Goal: Task Accomplishment & Management: Manage account settings

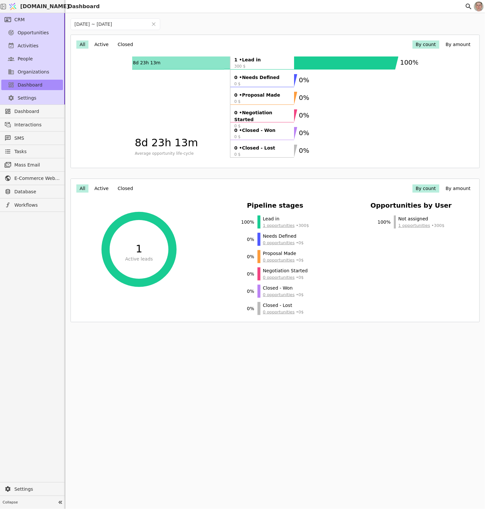
click at [29, 345] on div at bounding box center [32, 347] width 65 height 270
click at [24, 24] on link "CRM" at bounding box center [32, 19] width 62 height 10
click at [41, 33] on span "Opportunities" at bounding box center [33, 32] width 31 height 7
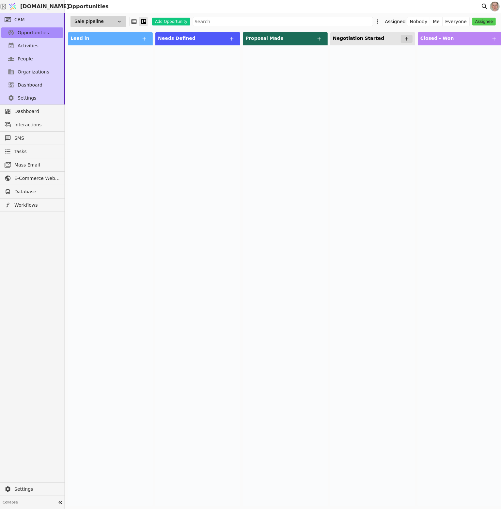
click at [373, 164] on div at bounding box center [372, 275] width 85 height 461
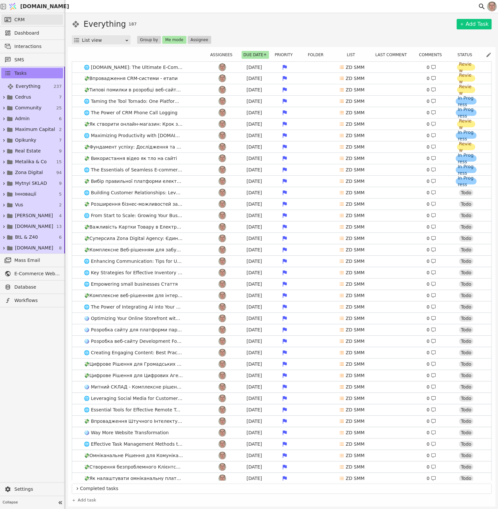
click at [27, 18] on link "CRM" at bounding box center [32, 19] width 62 height 10
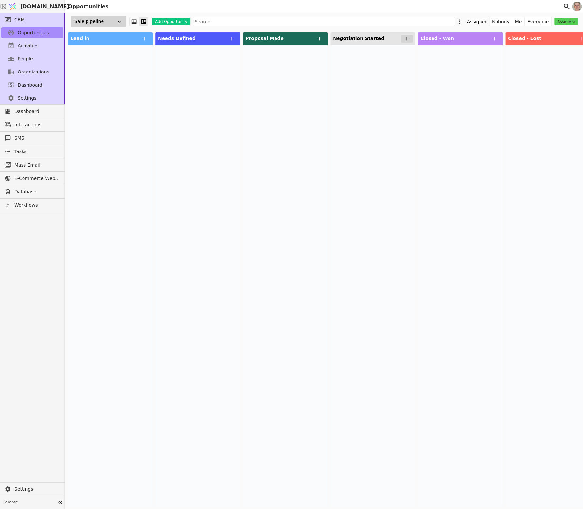
click at [317, 292] on div at bounding box center [285, 275] width 85 height 461
click at [20, 151] on span "Tasks" at bounding box center [20, 151] width 12 height 7
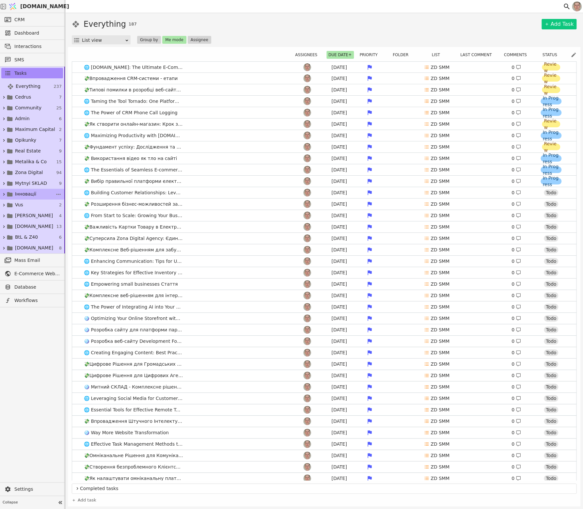
click at [31, 192] on span "Інновації" at bounding box center [25, 193] width 21 height 7
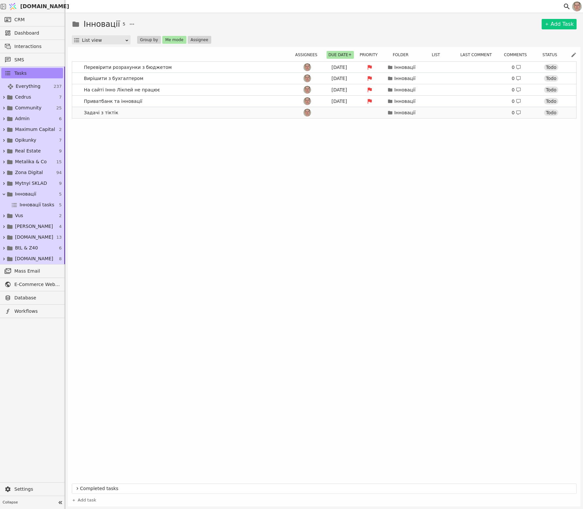
click at [155, 113] on link "Задачі з тіктік Інновації 0 Todo" at bounding box center [324, 112] width 504 height 11
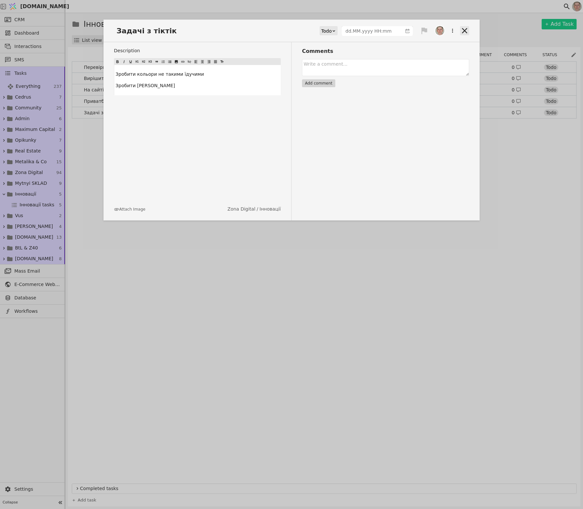
click at [466, 30] on icon at bounding box center [464, 30] width 9 height 9
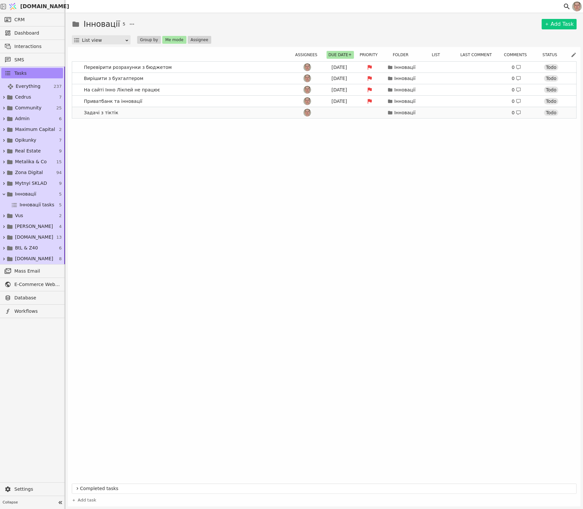
click at [145, 111] on link "Задачі з тіктік Інновації 0 Todo" at bounding box center [324, 112] width 504 height 11
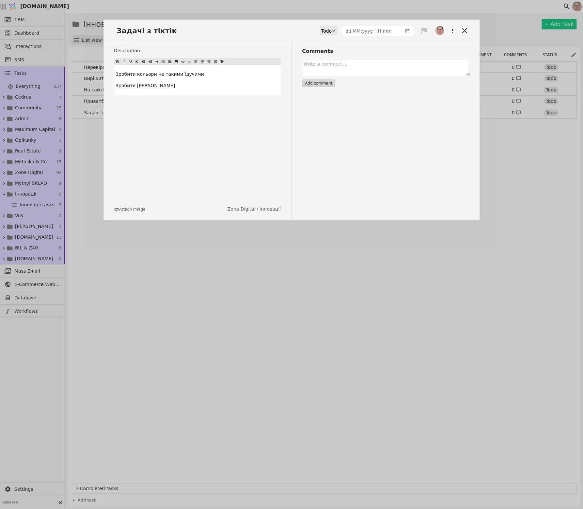
click at [168, 85] on p "Зробити [PERSON_NAME]" at bounding box center [196, 85] width 163 height 7
drag, startPoint x: 177, startPoint y: 87, endPoint x: 114, endPoint y: 82, distance: 63.8
click at [114, 82] on div "Зробити кольори не такими їдучими Зробити донейт пейдж" at bounding box center [197, 80] width 166 height 30
click at [144, 28] on span "Задачі з тіктік" at bounding box center [148, 30] width 69 height 11
click at [145, 30] on span "Задачі з тіктік" at bounding box center [148, 30] width 69 height 11
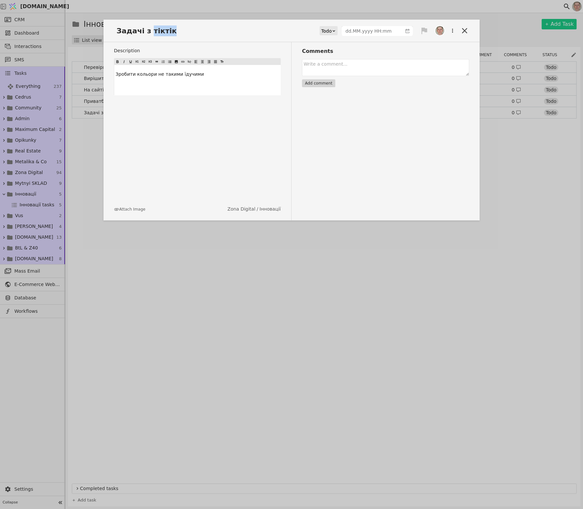
click at [145, 30] on span "Задачі з тіктік" at bounding box center [148, 30] width 69 height 11
paste span
click at [99, 66] on div "Зробити донейт пейдж Todo Description Зробити кольори не такими їдучими ﻿ Attac…" at bounding box center [291, 254] width 583 height 509
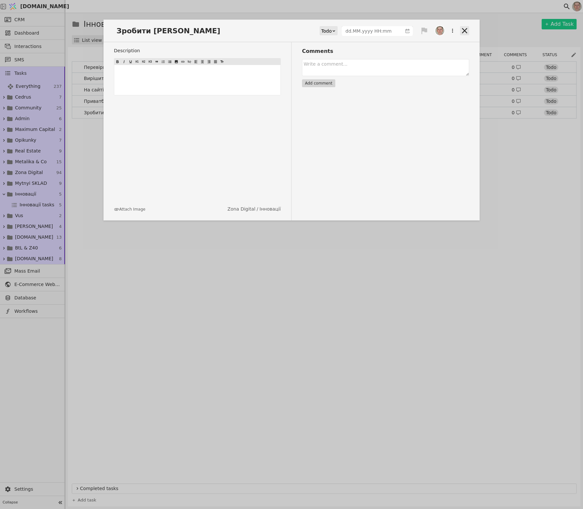
click at [462, 29] on icon at bounding box center [464, 30] width 5 height 5
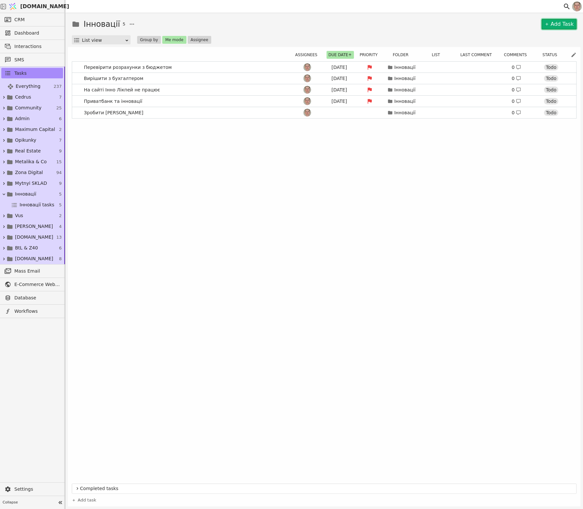
drag, startPoint x: 560, startPoint y: 24, endPoint x: 555, endPoint y: 25, distance: 5.2
click at [500, 24] on link "Add Task" at bounding box center [558, 24] width 35 height 10
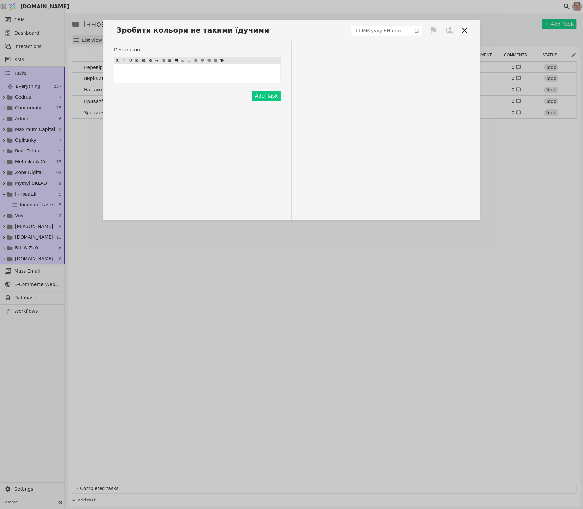
click at [466, 28] on icon at bounding box center [464, 29] width 5 height 5
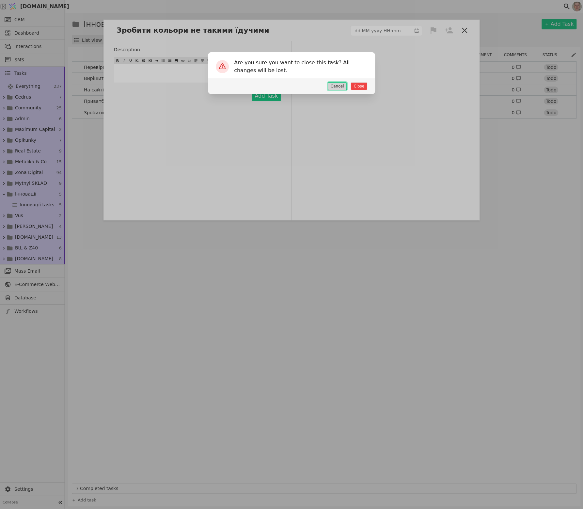
click at [342, 86] on button "Cancel" at bounding box center [336, 86] width 19 height 8
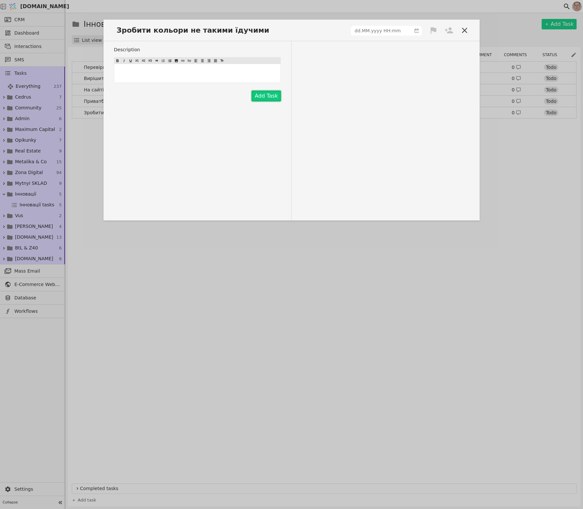
click at [262, 95] on button "Add Task" at bounding box center [265, 96] width 29 height 10
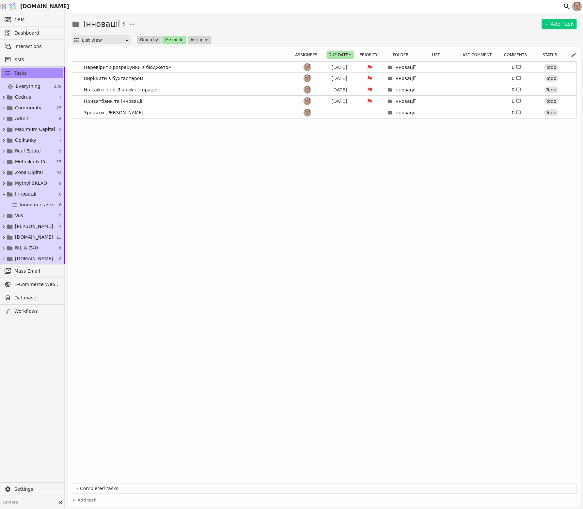
click at [171, 35] on div "Інновації 5 Add Task List view Group by Me mode Assignee" at bounding box center [324, 31] width 504 height 26
click at [173, 39] on button "Me mode" at bounding box center [174, 40] width 24 height 8
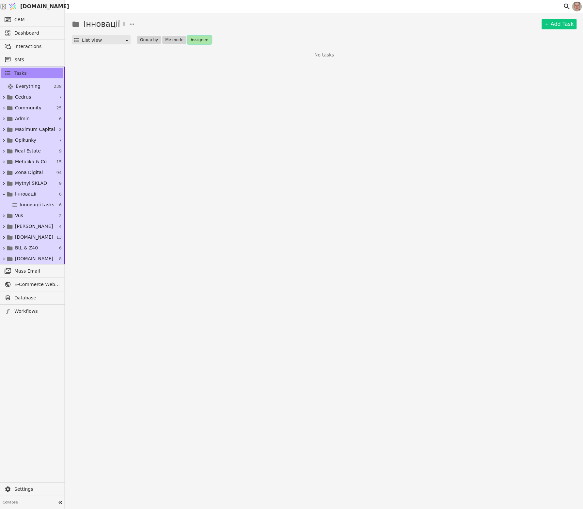
click at [194, 39] on button "Assignee" at bounding box center [199, 40] width 23 height 8
click at [209, 60] on span "[DEMOGRAPHIC_DATA]" at bounding box center [218, 63] width 38 height 7
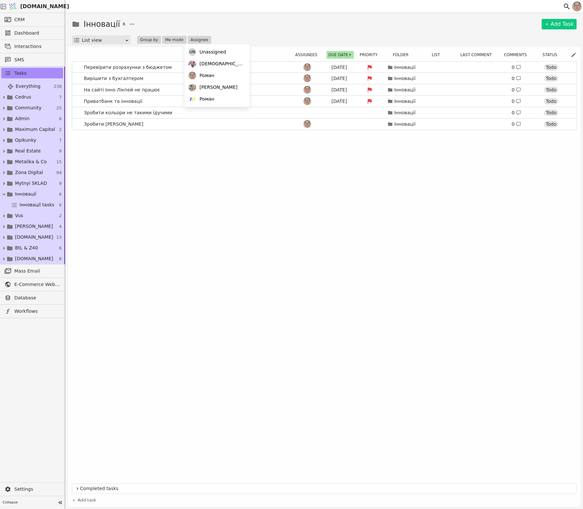
click at [250, 20] on div "Інновації 6 Add Task" at bounding box center [324, 24] width 504 height 12
click at [306, 112] on icon at bounding box center [307, 112] width 7 height 7
click at [285, 136] on div "Роман" at bounding box center [277, 136] width 65 height 12
click at [304, 218] on div "Перевірити розрахунки з бюджетом [DATE] Інновації 0 Todo Вирішити з бухгалтером…" at bounding box center [324, 270] width 504 height 419
click at [305, 113] on img at bounding box center [307, 113] width 8 height 8
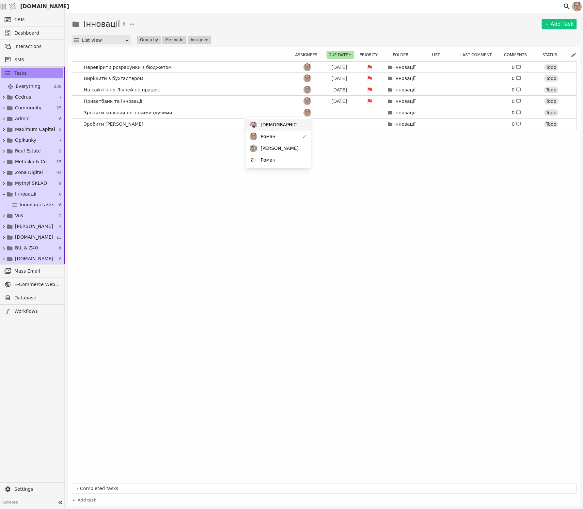
click at [297, 125] on div "[DEMOGRAPHIC_DATA]" at bounding box center [277, 125] width 65 height 12
click at [305, 196] on div "Перевірити розрахунки з бюджетом [DATE] Інновації 0 Todo Вирішити з бухгалтером…" at bounding box center [324, 270] width 504 height 419
click at [308, 111] on img at bounding box center [305, 113] width 8 height 8
click at [303, 135] on div "Роман" at bounding box center [280, 136] width 65 height 12
click at [371, 151] on div "Перевірити розрахунки з бюджетом [DATE] Інновації 0 Todo Вирішити з бухгалтером…" at bounding box center [324, 270] width 504 height 419
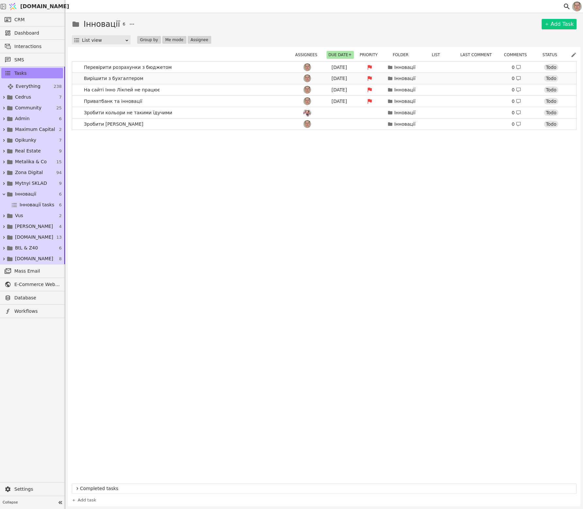
click at [213, 79] on link "Вирішити з бухгалтером [DATE] Інновації 0 Todo" at bounding box center [324, 78] width 504 height 11
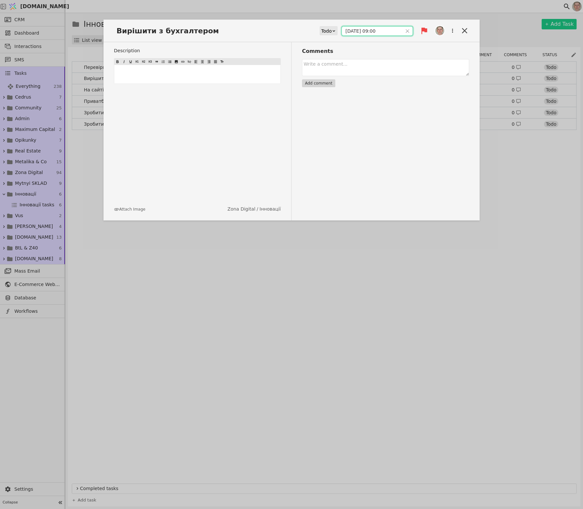
click at [367, 31] on input "[DATE] 09:00" at bounding box center [372, 30] width 60 height 9
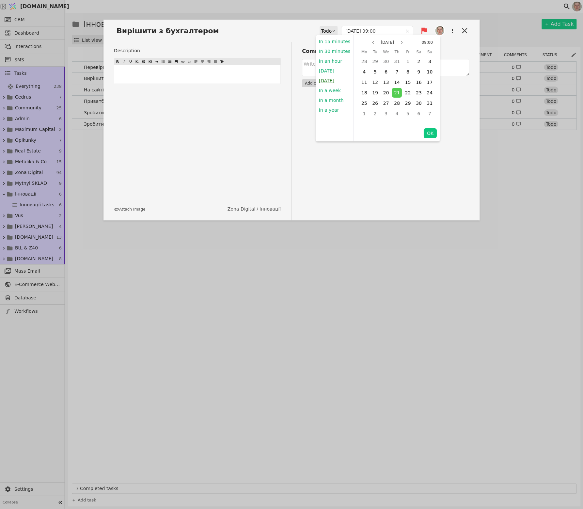
click at [328, 82] on button "[DATE]" at bounding box center [326, 81] width 22 height 10
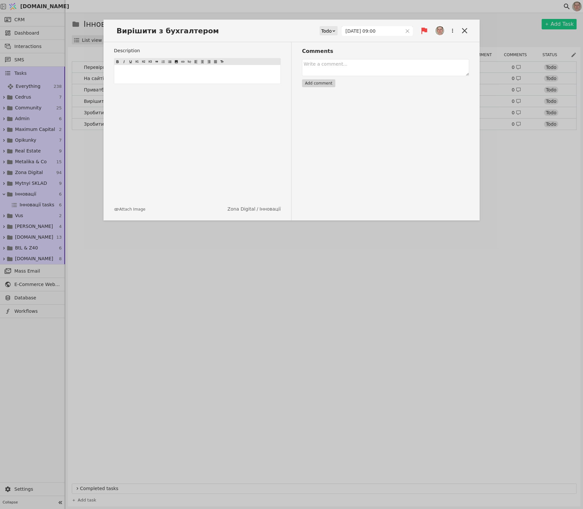
type input "[DATE] 09:00"
click at [463, 27] on icon at bounding box center [464, 30] width 9 height 9
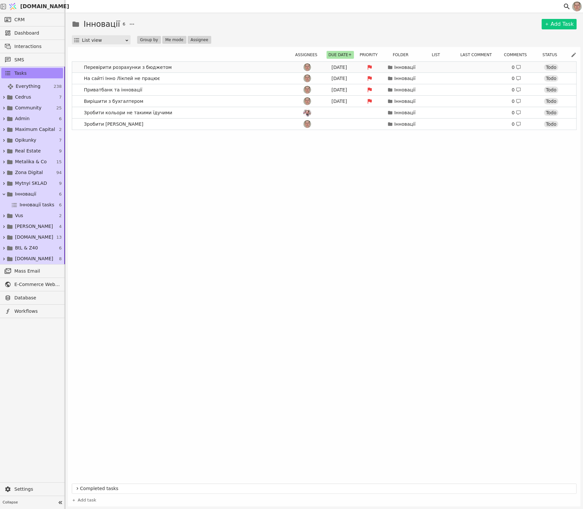
click at [198, 64] on link "Перевірити розрахунки з бюджетом [DATE] Інновації 0 Todo" at bounding box center [324, 67] width 504 height 11
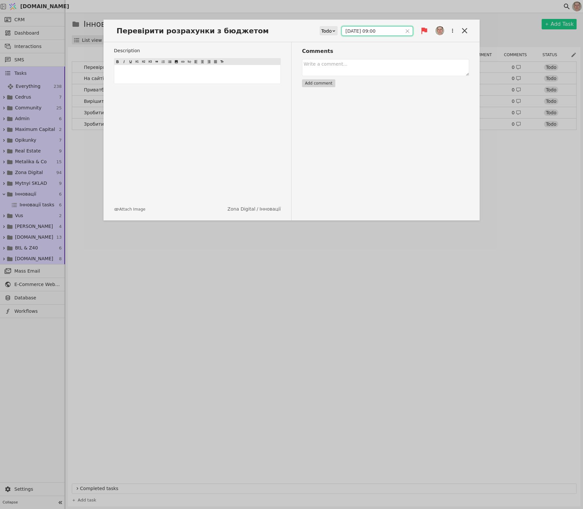
click at [370, 28] on input "[DATE] 09:00" at bounding box center [372, 30] width 60 height 9
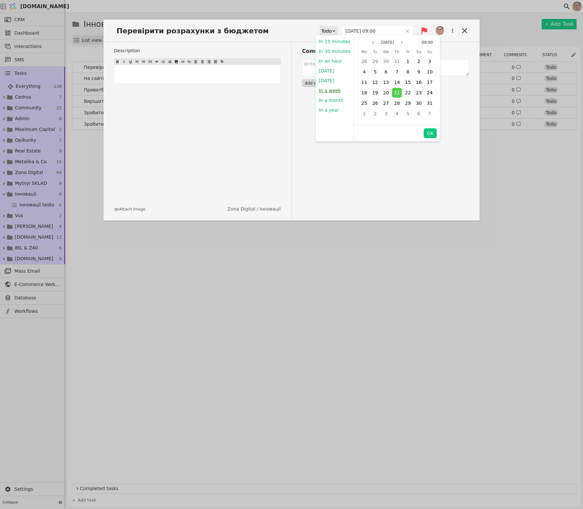
click at [334, 90] on button "In a week" at bounding box center [329, 90] width 28 height 10
type input "[DATE] 19:38"
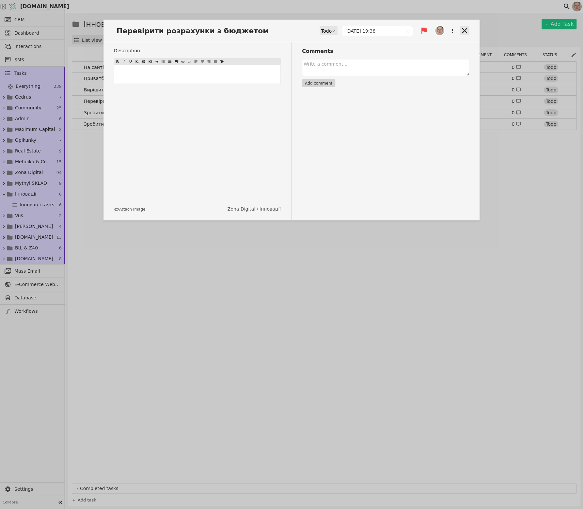
click at [462, 31] on icon at bounding box center [464, 30] width 9 height 9
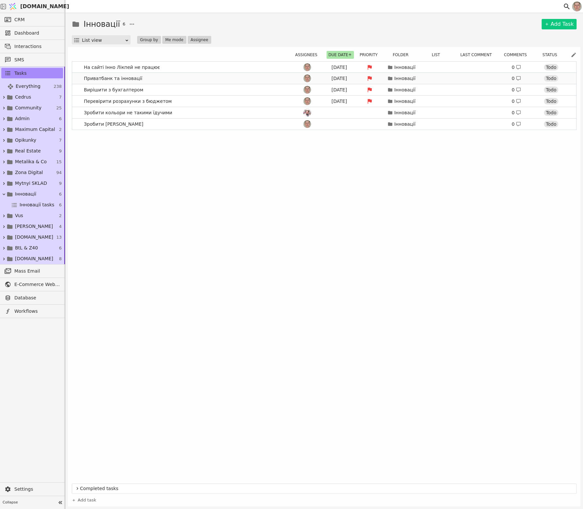
click at [231, 79] on link "Приватбанк та інновації [DATE] Інновації 0 Todo" at bounding box center [324, 78] width 504 height 11
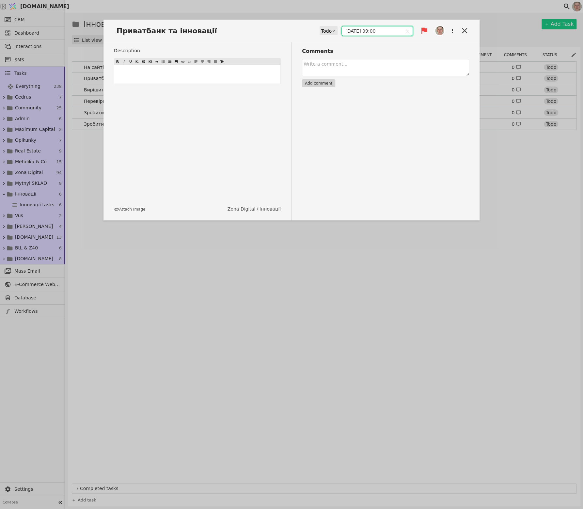
click at [364, 32] on input "[DATE] 09:00" at bounding box center [372, 30] width 60 height 9
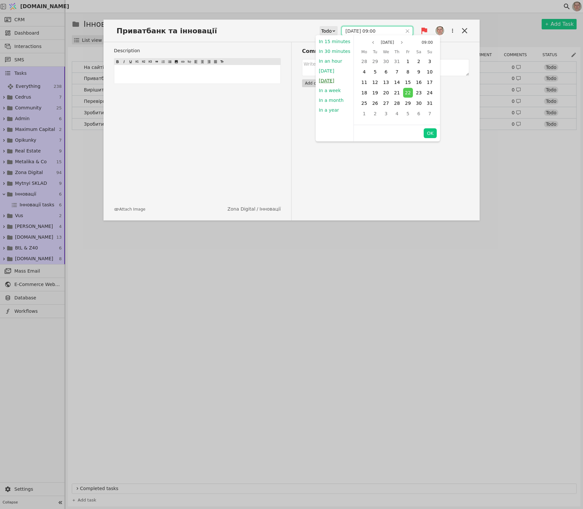
click at [328, 80] on button "[DATE]" at bounding box center [326, 81] width 22 height 10
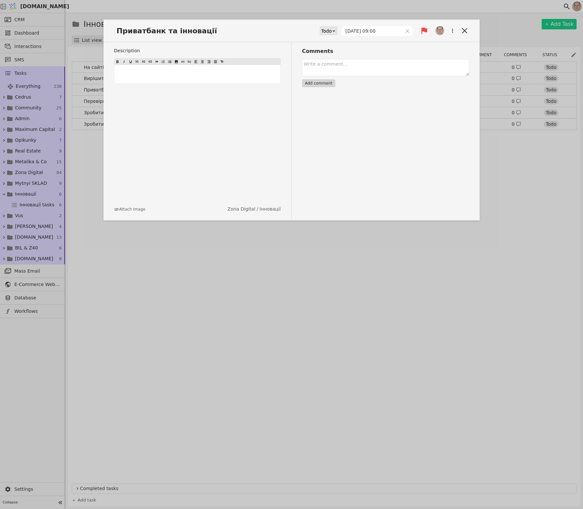
type input "[DATE] 09:00"
click at [464, 28] on icon at bounding box center [464, 30] width 9 height 9
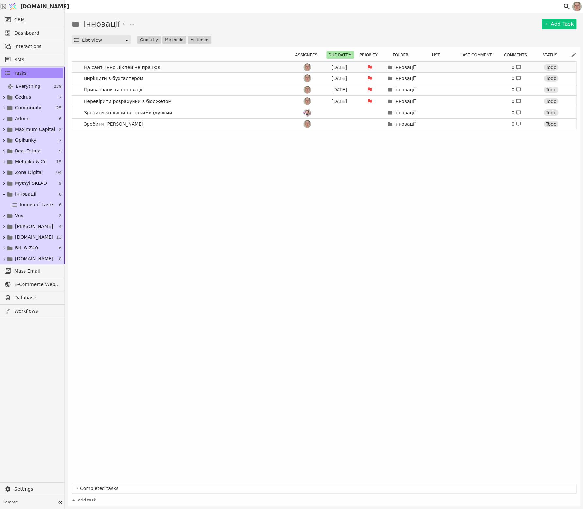
click at [167, 64] on link "На сайті Інно [PERSON_NAME] не працює [DATE] Інновації 0 Todo" at bounding box center [324, 67] width 504 height 11
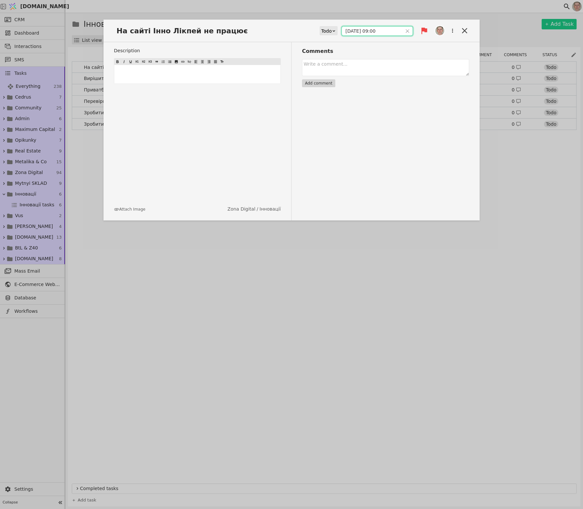
click at [364, 29] on input "[DATE] 09:00" at bounding box center [372, 30] width 60 height 9
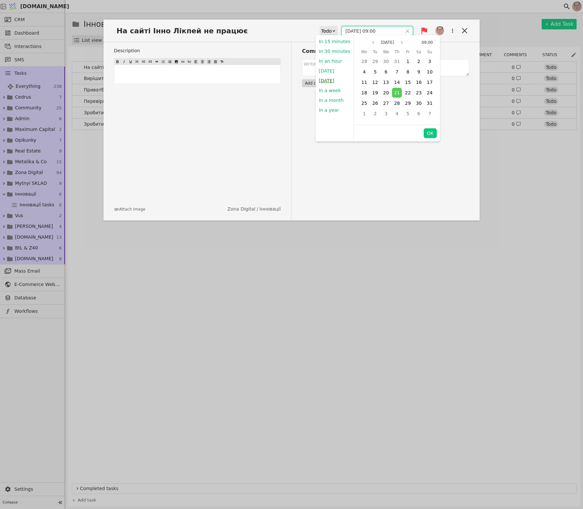
click at [330, 82] on button "[DATE]" at bounding box center [326, 81] width 22 height 10
type input "[DATE] 09:00"
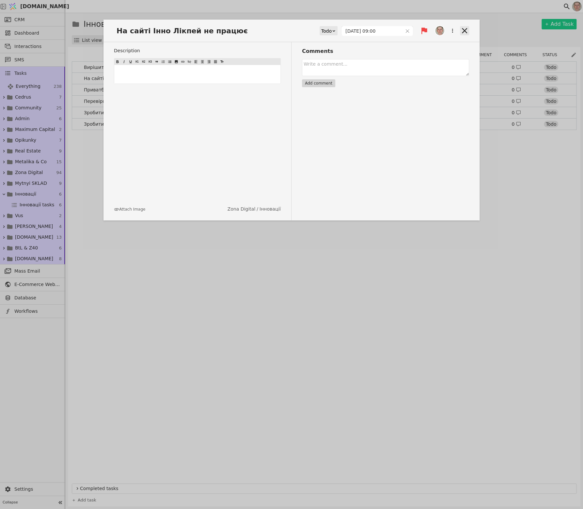
click at [463, 30] on icon at bounding box center [464, 30] width 5 height 5
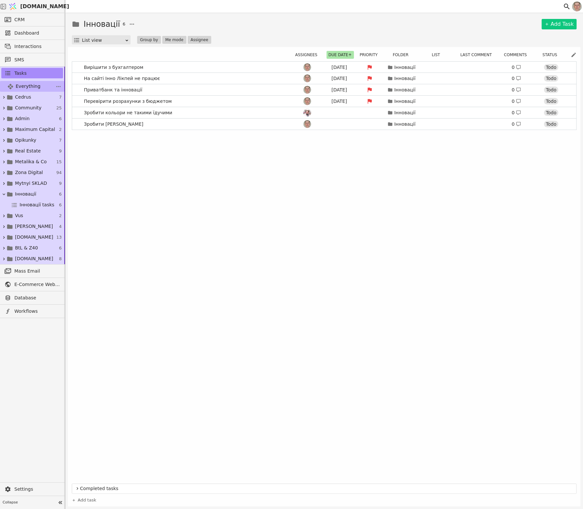
click at [25, 84] on span "Everything" at bounding box center [28, 86] width 25 height 7
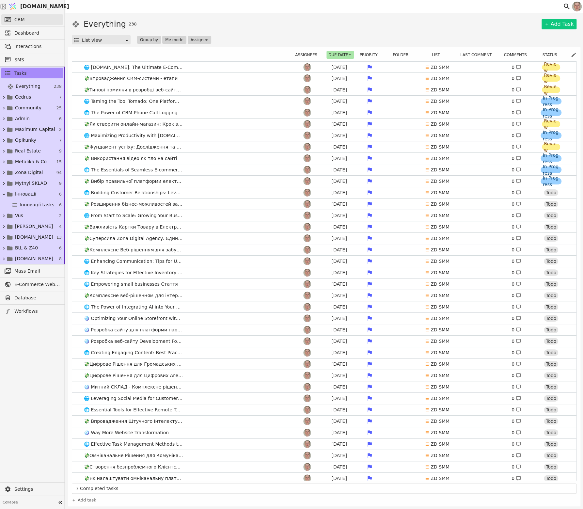
click at [30, 17] on link "CRM" at bounding box center [32, 19] width 62 height 10
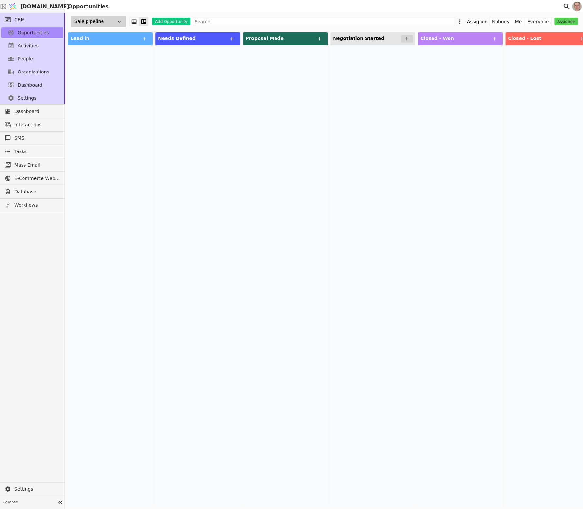
click at [101, 20] on div "Sale pipeline" at bounding box center [97, 21] width 55 height 11
click at [103, 48] on div "CEM pipeline" at bounding box center [92, 45] width 65 height 12
click at [110, 19] on div "CEM pipeline" at bounding box center [97, 21] width 55 height 11
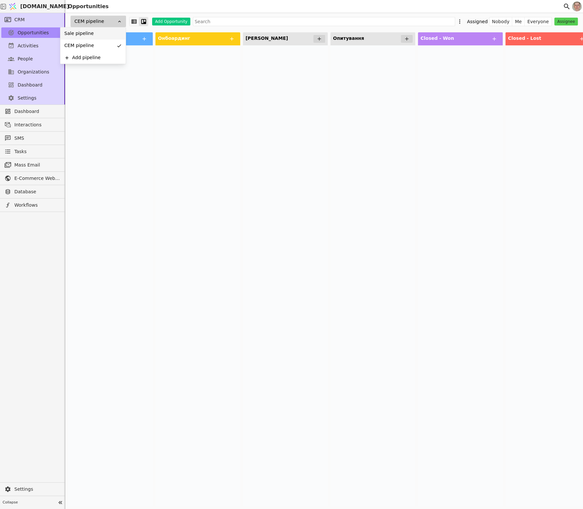
click at [110, 34] on div "Sale pipeline" at bounding box center [92, 33] width 65 height 12
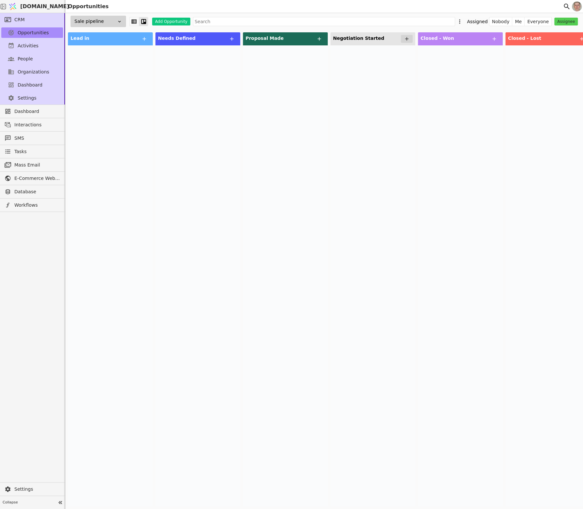
click at [48, 305] on div at bounding box center [32, 347] width 65 height 270
click at [40, 58] on link "People" at bounding box center [32, 58] width 62 height 10
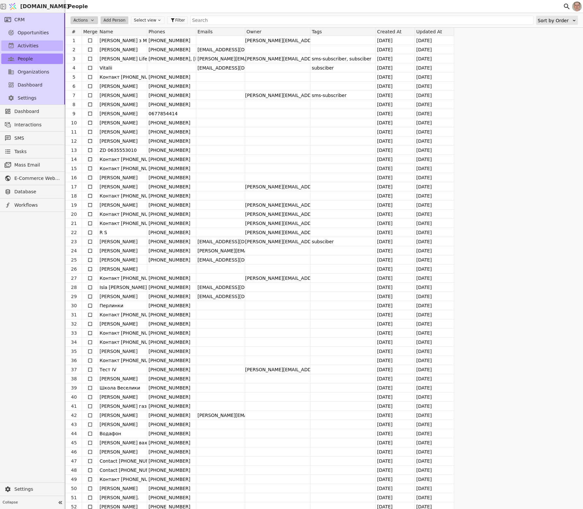
click at [40, 41] on link "Activities" at bounding box center [32, 45] width 62 height 10
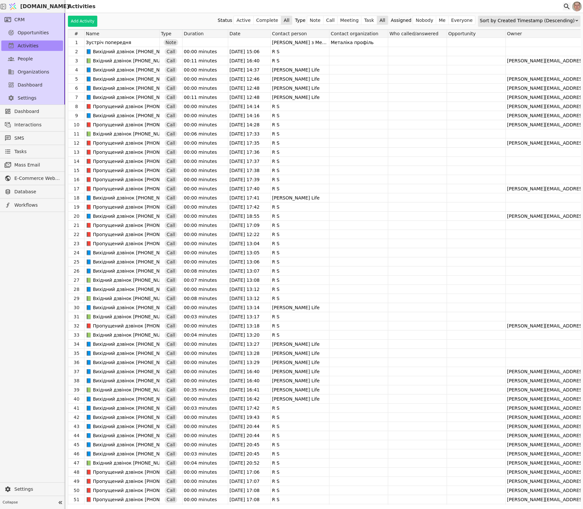
click at [565, 6] on icon at bounding box center [566, 7] width 8 height 8
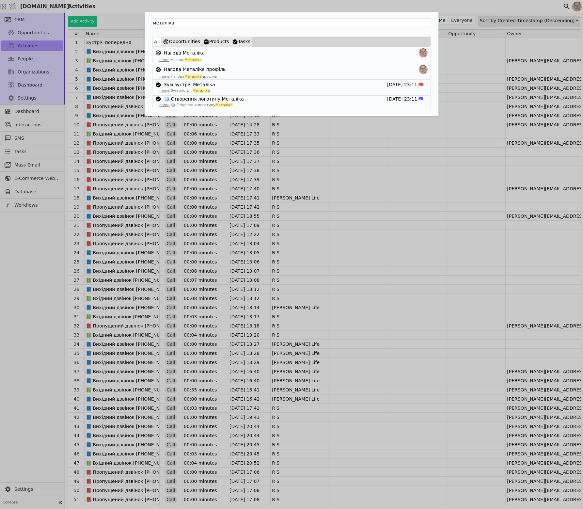
type input "металіка"
click at [319, 99] on div "🪩 Створення логотипу Металіка 06.08.2025 23:11" at bounding box center [291, 99] width 277 height 7
click at [215, 99] on link "🪩 Створення логотипу Металіка" at bounding box center [204, 99] width 80 height 7
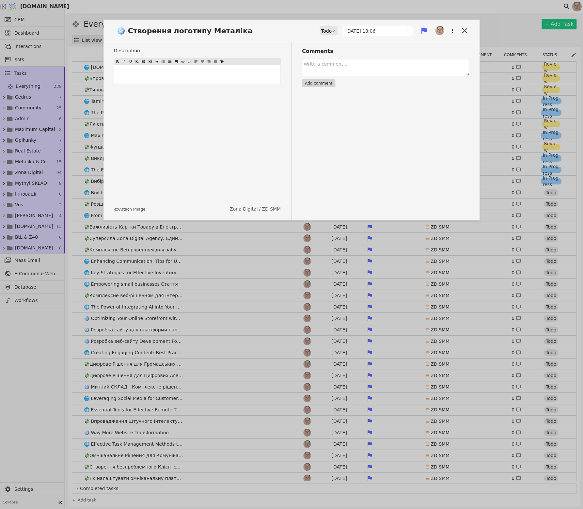
click at [242, 32] on div "🪩 Створення логотипу Металіка Todo 27.08.2025 18:06" at bounding box center [291, 33] width 376 height 17
click at [227, 32] on span "🪩 Створення логотипу Металіка" at bounding box center [186, 30] width 145 height 11
click at [464, 28] on icon at bounding box center [464, 30] width 9 height 9
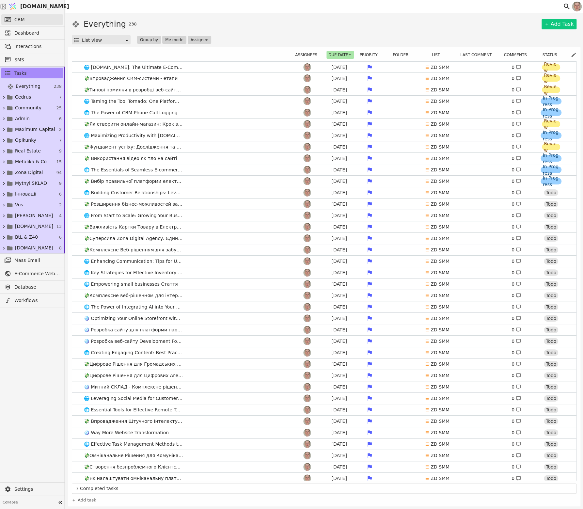
click at [37, 15] on link "CRM" at bounding box center [32, 19] width 62 height 10
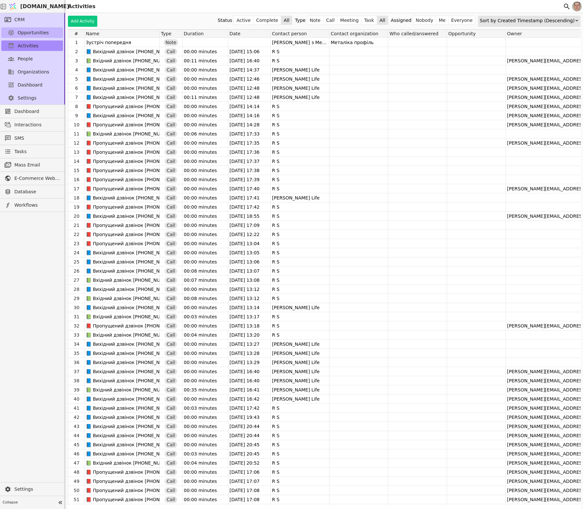
click at [47, 28] on link "Opportunities" at bounding box center [32, 32] width 62 height 10
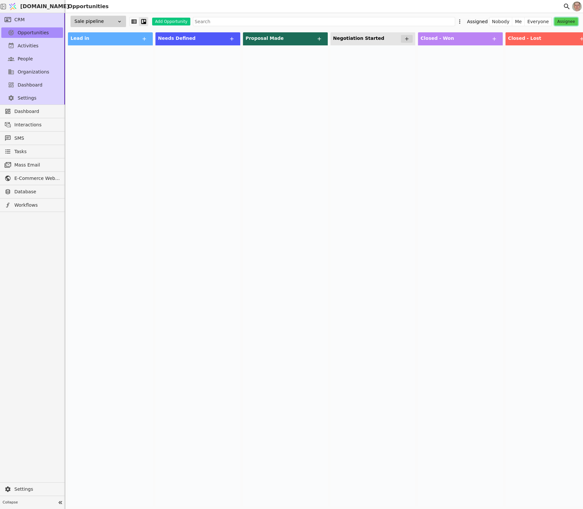
click at [570, 19] on button "Assignee" at bounding box center [565, 22] width 23 height 8
click at [555, 32] on div "Un Unassigned" at bounding box center [543, 34] width 65 height 12
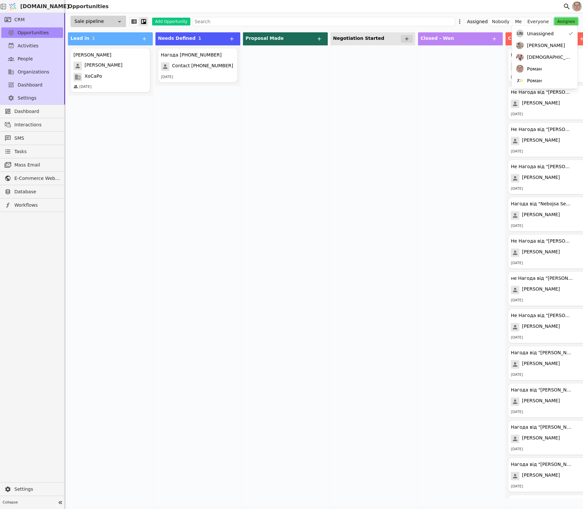
click at [570, 21] on button "Assignee" at bounding box center [565, 22] width 23 height 8
click at [566, 23] on button "Assignee" at bounding box center [565, 22] width 23 height 8
click at [564, 34] on div "Un Unassigned" at bounding box center [543, 34] width 65 height 12
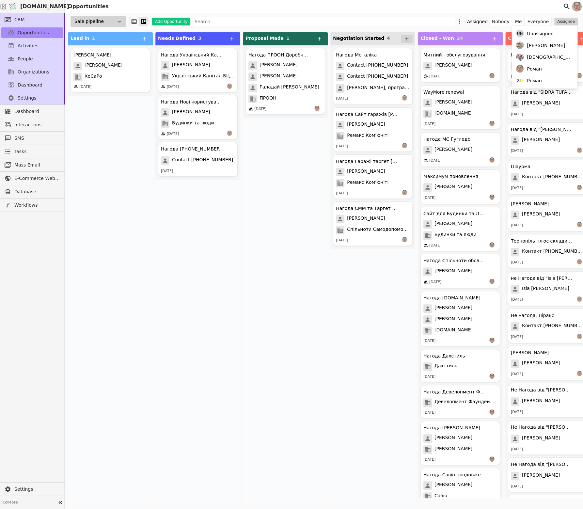
click at [243, 223] on div "Нагода ПРООН Доробка програми Жанна Чмут Пивоваренко Марта Галадай Поліна ПРООН…" at bounding box center [285, 275] width 85 height 461
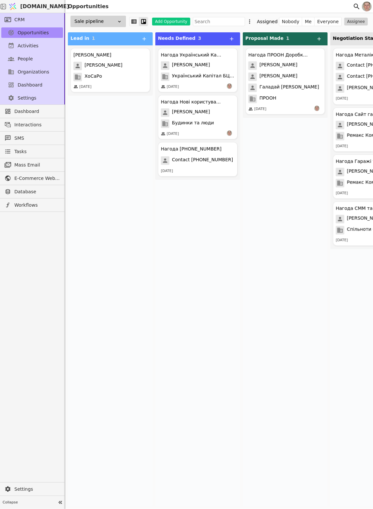
click at [143, 299] on div "Хосаро Лого Комарницький Дмитро Миколайович ХоСаРо 01.10.2025" at bounding box center [110, 275] width 85 height 461
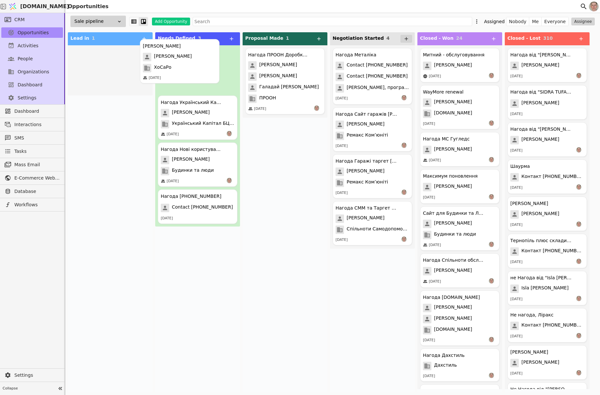
drag, startPoint x: 145, startPoint y: 72, endPoint x: 192, endPoint y: 68, distance: 47.2
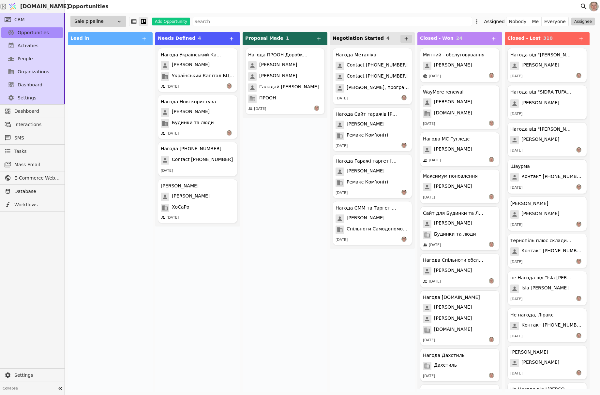
click at [100, 20] on div "Sale pipeline" at bounding box center [97, 21] width 55 height 11
click at [99, 43] on div "CEM pipeline" at bounding box center [92, 45] width 65 height 12
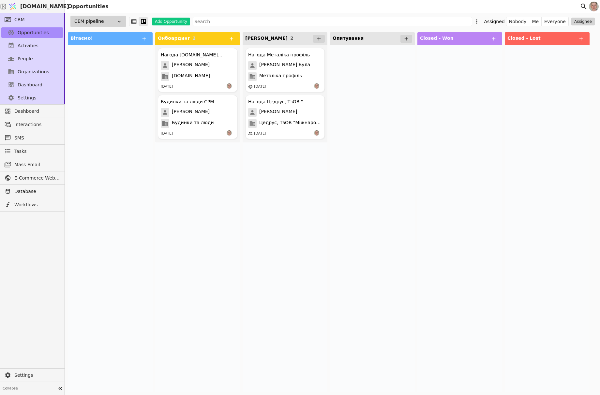
click at [101, 18] on div "CEM pipeline" at bounding box center [97, 21] width 55 height 11
click at [99, 38] on div "Sale pipeline" at bounding box center [92, 33] width 65 height 12
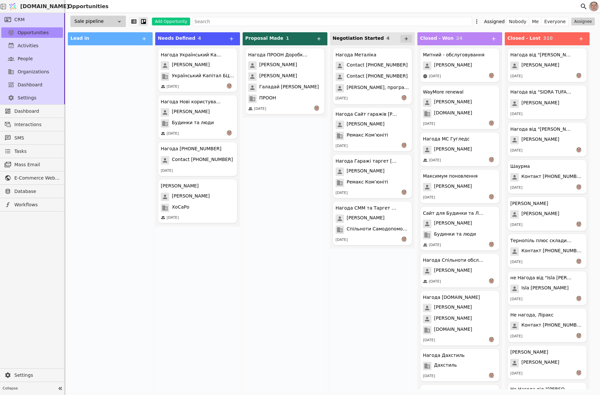
click at [108, 203] on div at bounding box center [110, 218] width 85 height 347
